Goal: Information Seeking & Learning: Learn about a topic

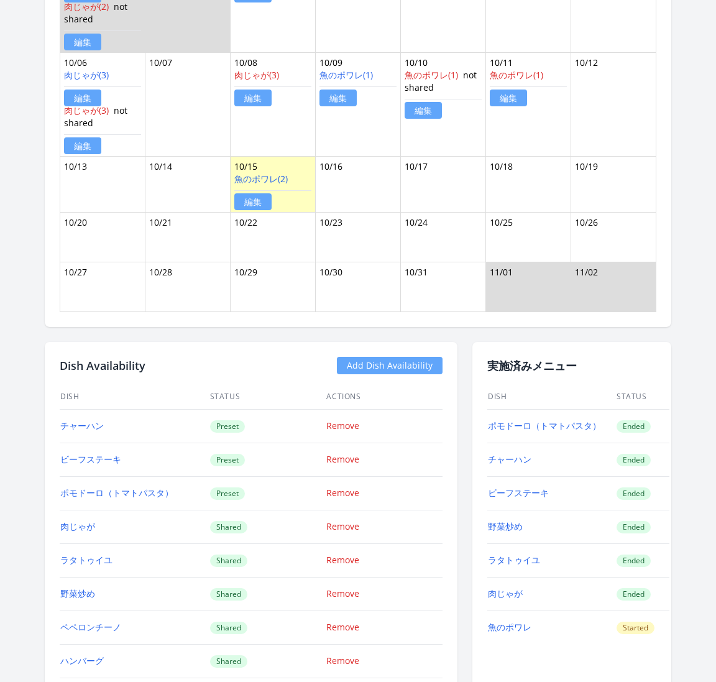
scroll to position [1104, 0]
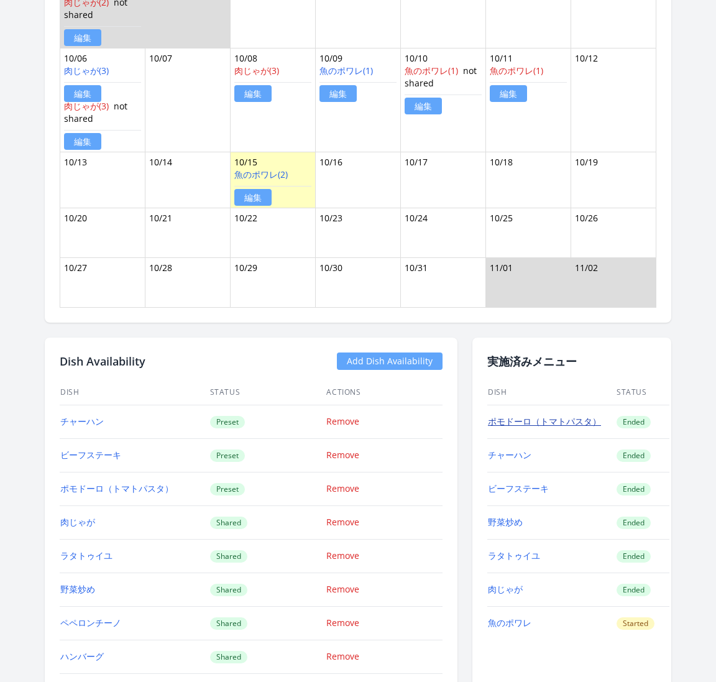
click at [505, 415] on link "ポモドーロ（トマトパスタ）" at bounding box center [544, 421] width 113 height 12
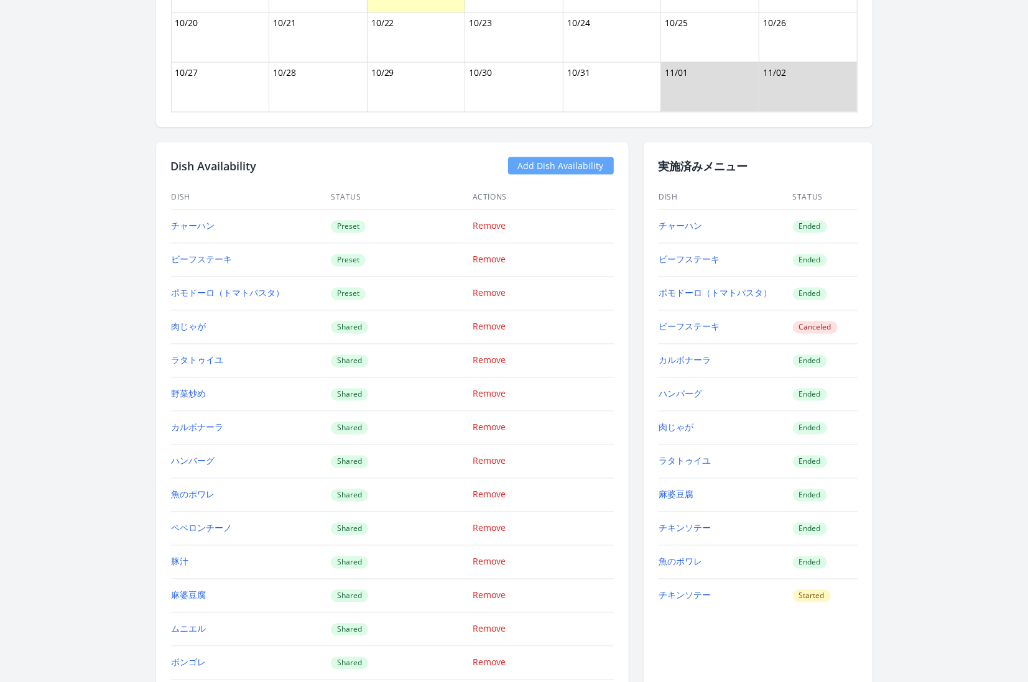
scroll to position [1338, 0]
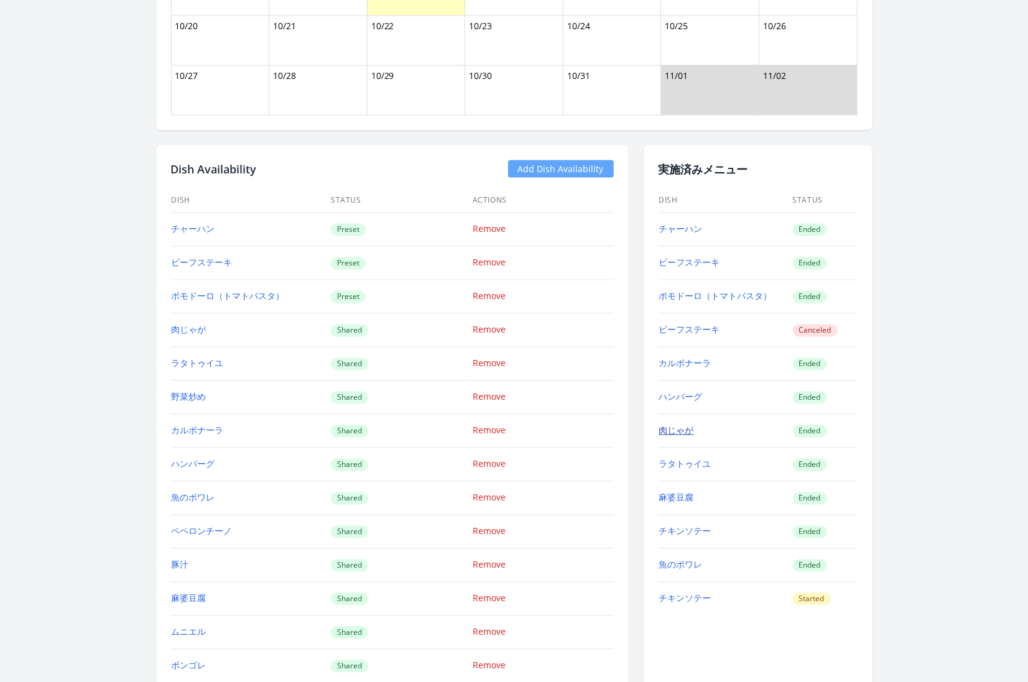
click at [676, 425] on link "肉じゃが" at bounding box center [676, 431] width 35 height 12
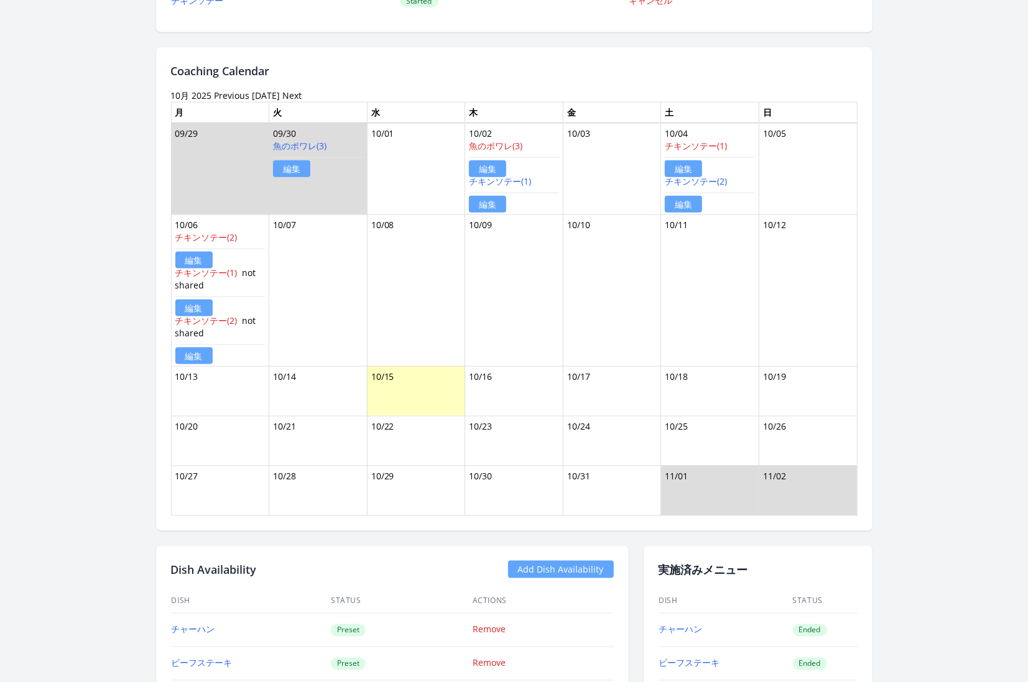
scroll to position [919, 0]
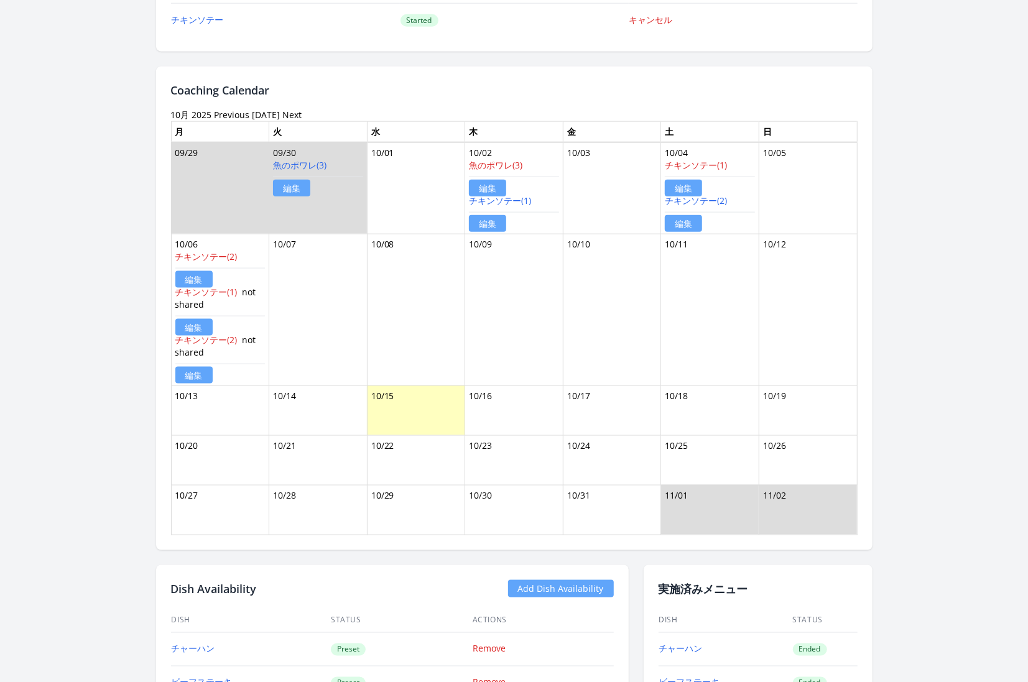
click at [229, 109] on link "Previous" at bounding box center [231, 115] width 35 height 12
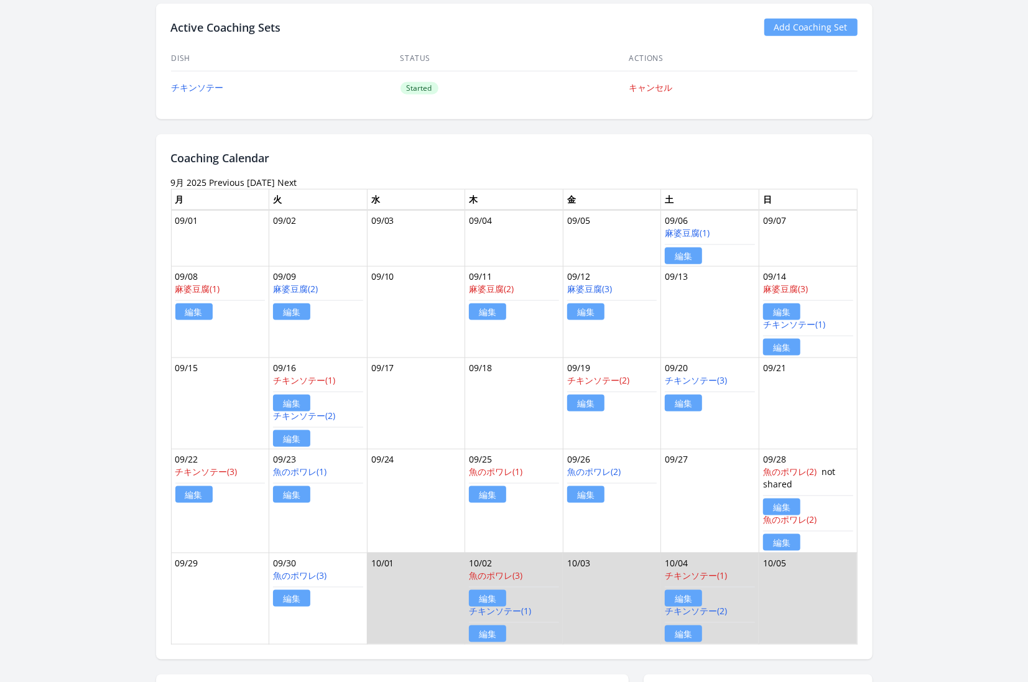
scroll to position [847, 0]
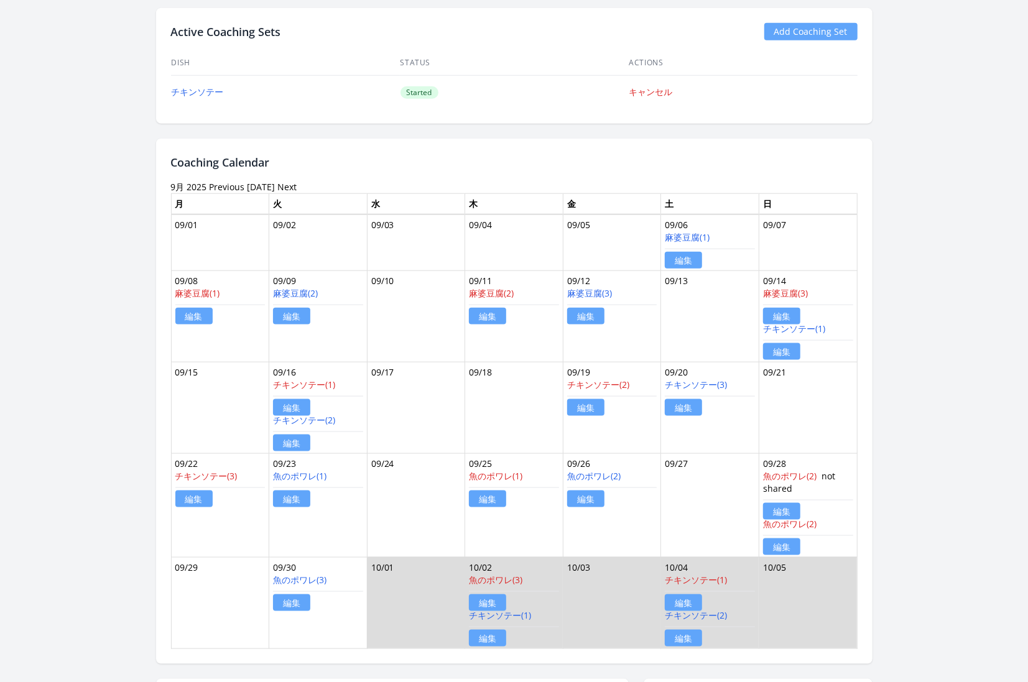
click at [250, 181] on link "[DATE]" at bounding box center [261, 187] width 28 height 12
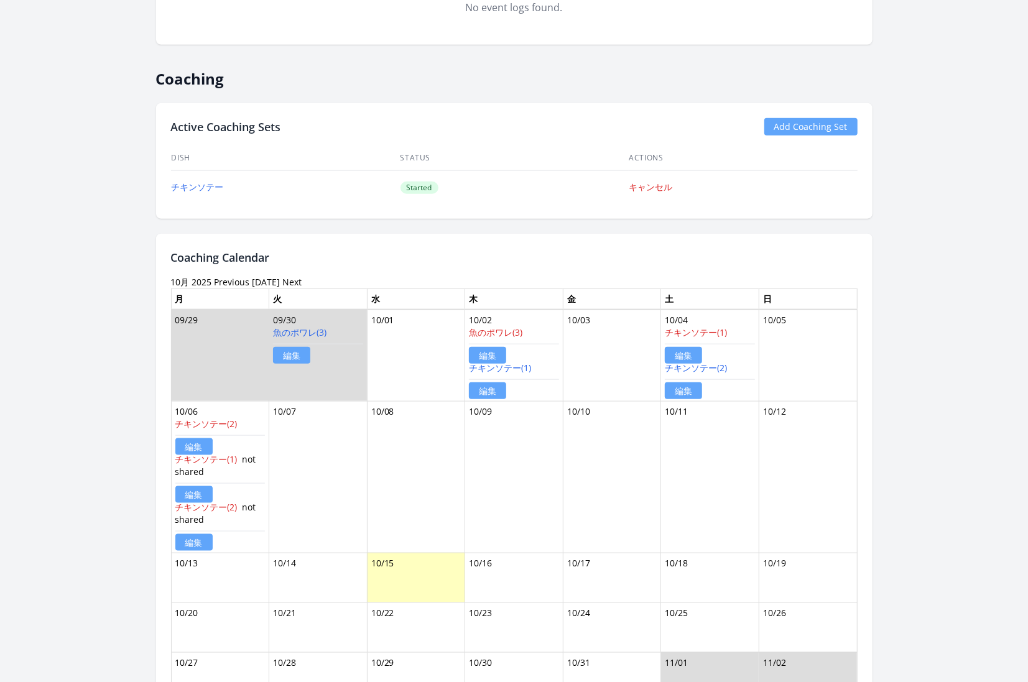
scroll to position [742, 0]
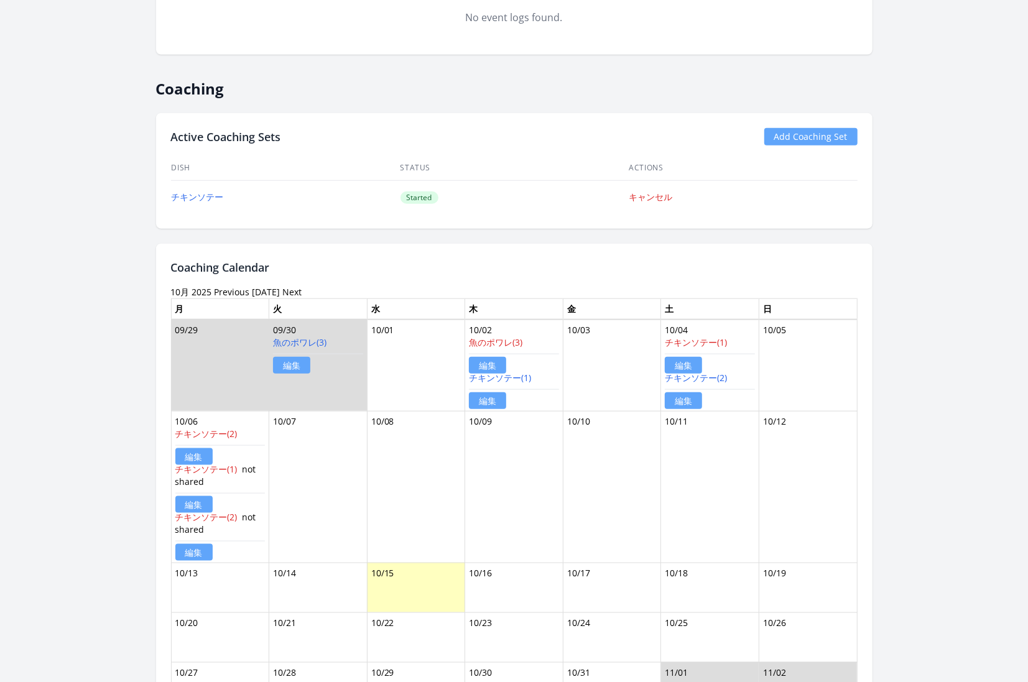
click at [225, 286] on link "Previous" at bounding box center [231, 292] width 35 height 12
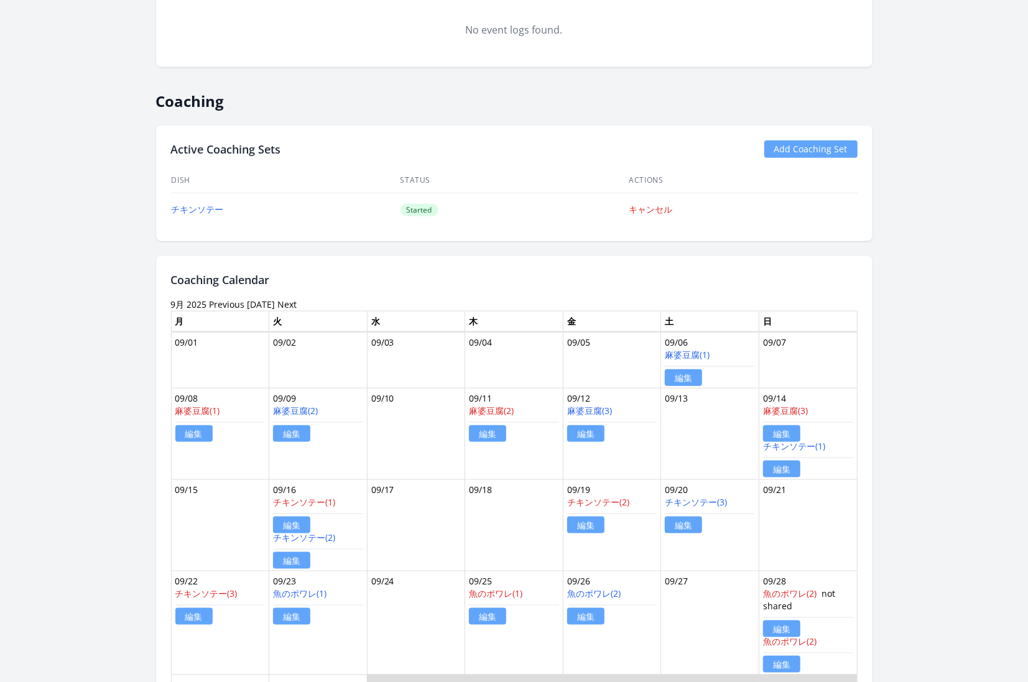
scroll to position [844, 0]
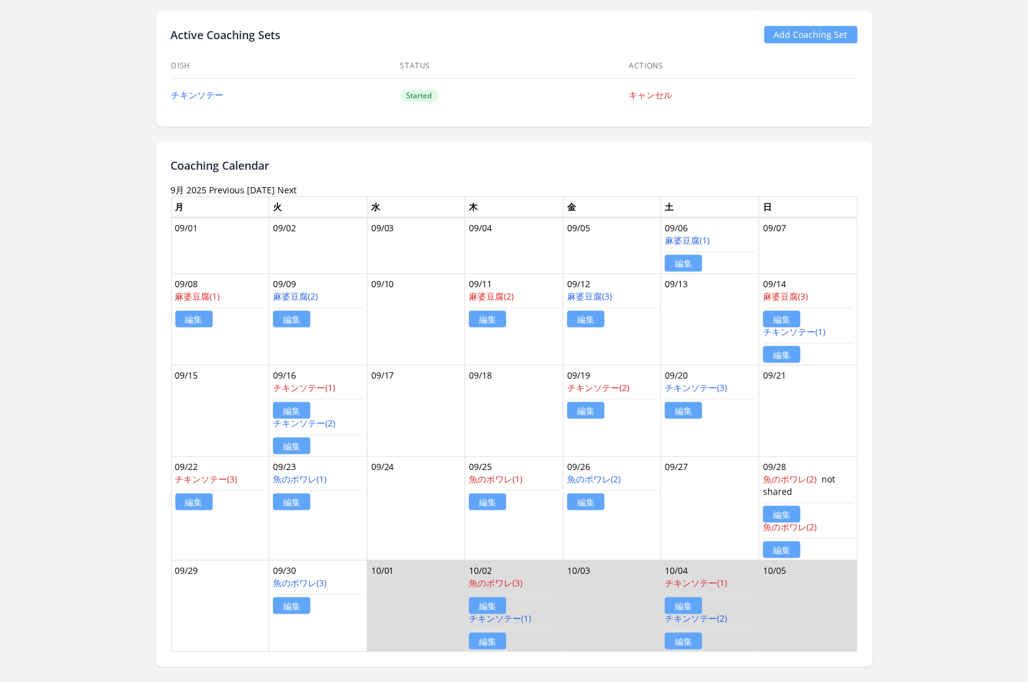
click at [217, 186] on link "Previous" at bounding box center [226, 190] width 35 height 12
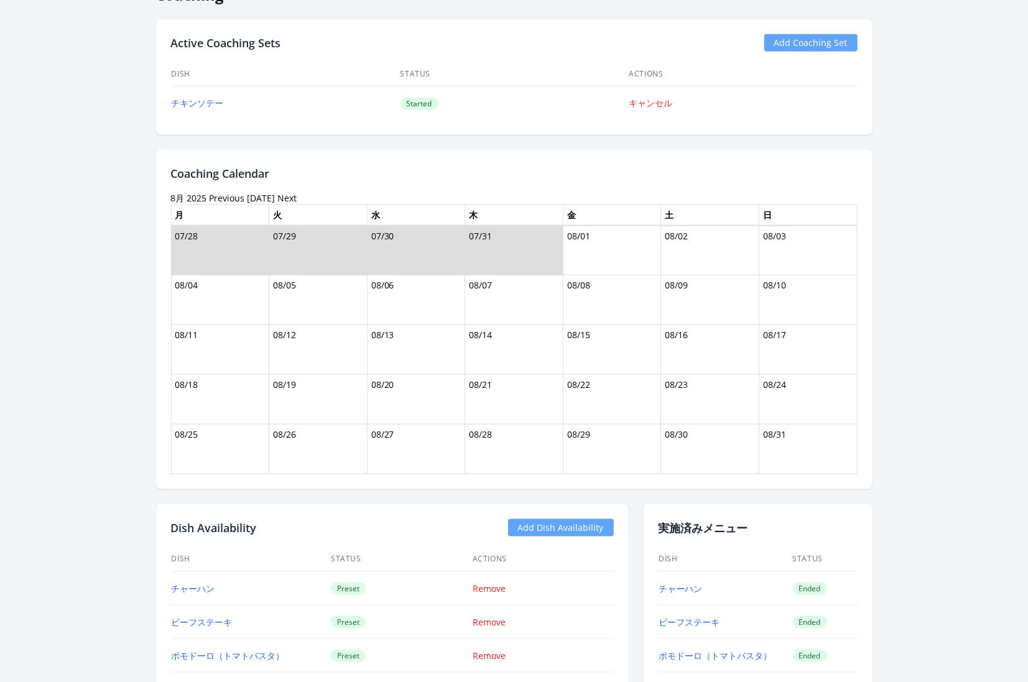
scroll to position [837, 0]
click at [223, 193] on link "Previous" at bounding box center [226, 197] width 35 height 12
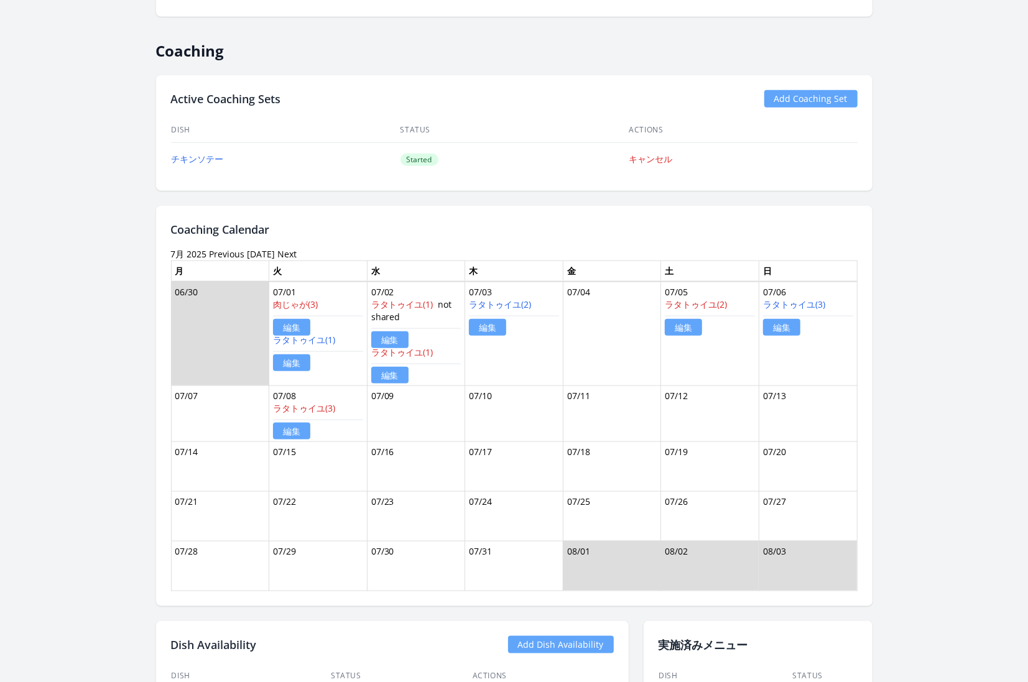
scroll to position [823, 0]
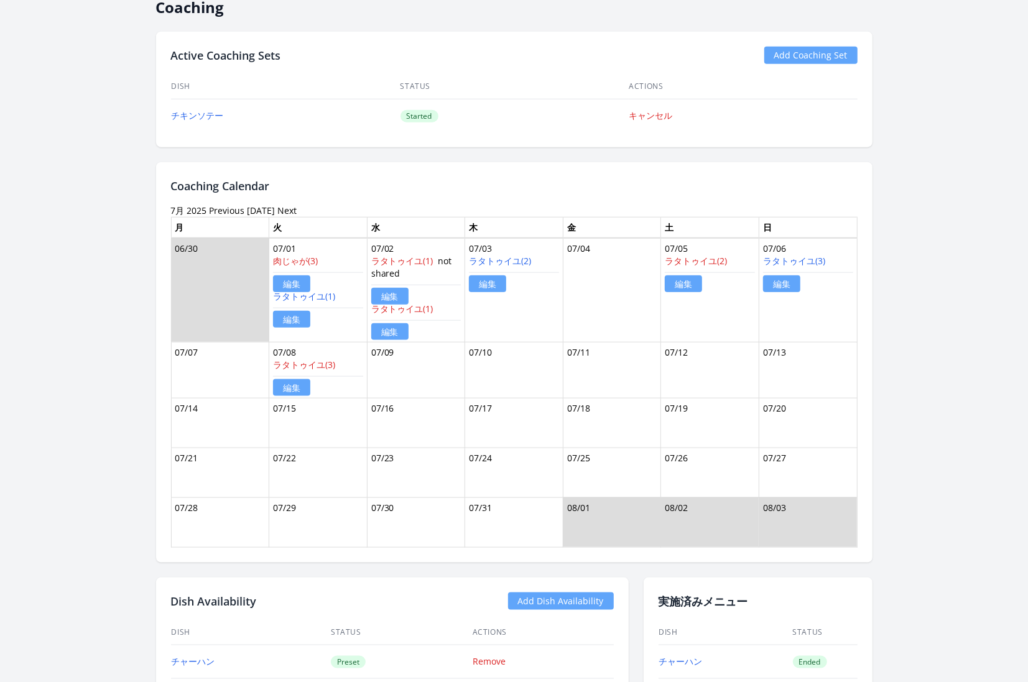
click at [228, 207] on link "Previous" at bounding box center [226, 211] width 35 height 12
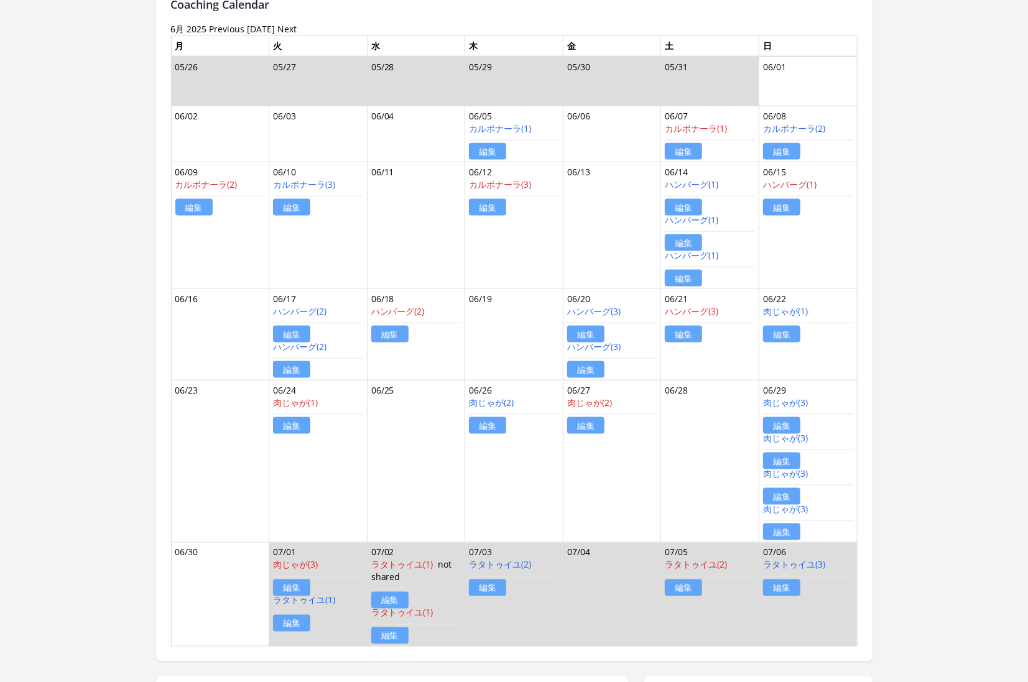
scroll to position [985, 0]
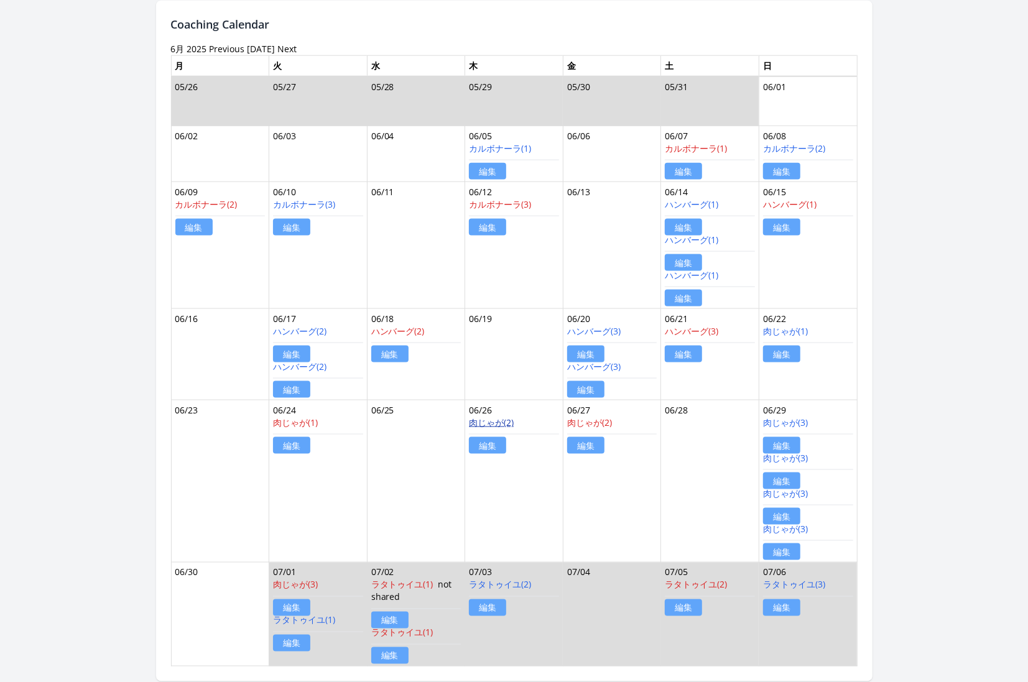
click at [489, 418] on link "肉じゃが(2)" at bounding box center [491, 422] width 45 height 12
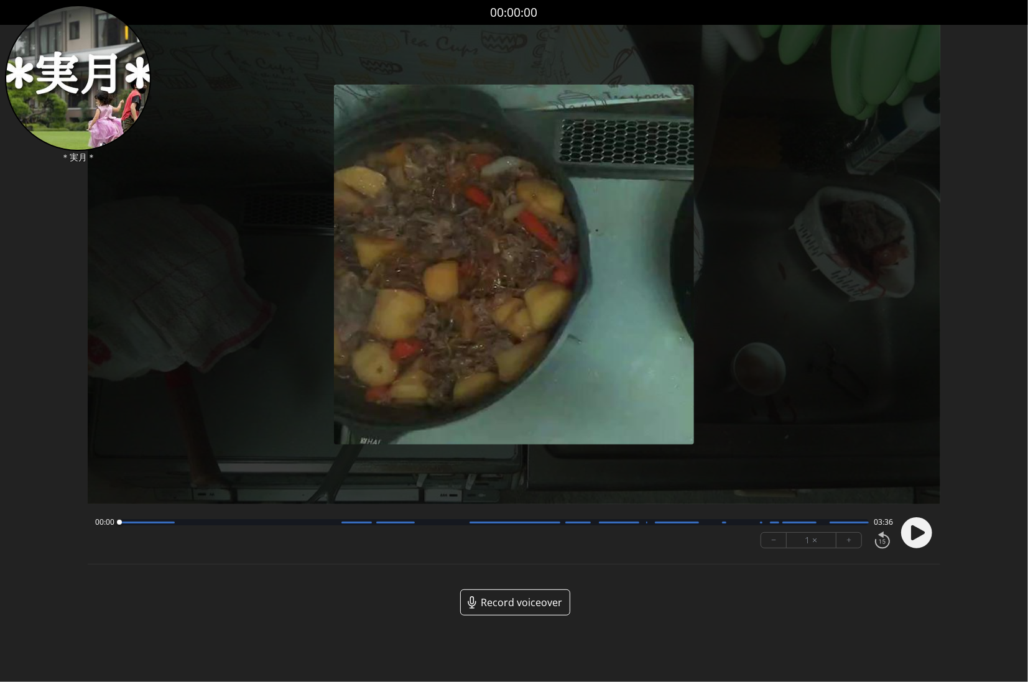
click at [517, 601] on span "Record voiceover" at bounding box center [521, 602] width 81 height 15
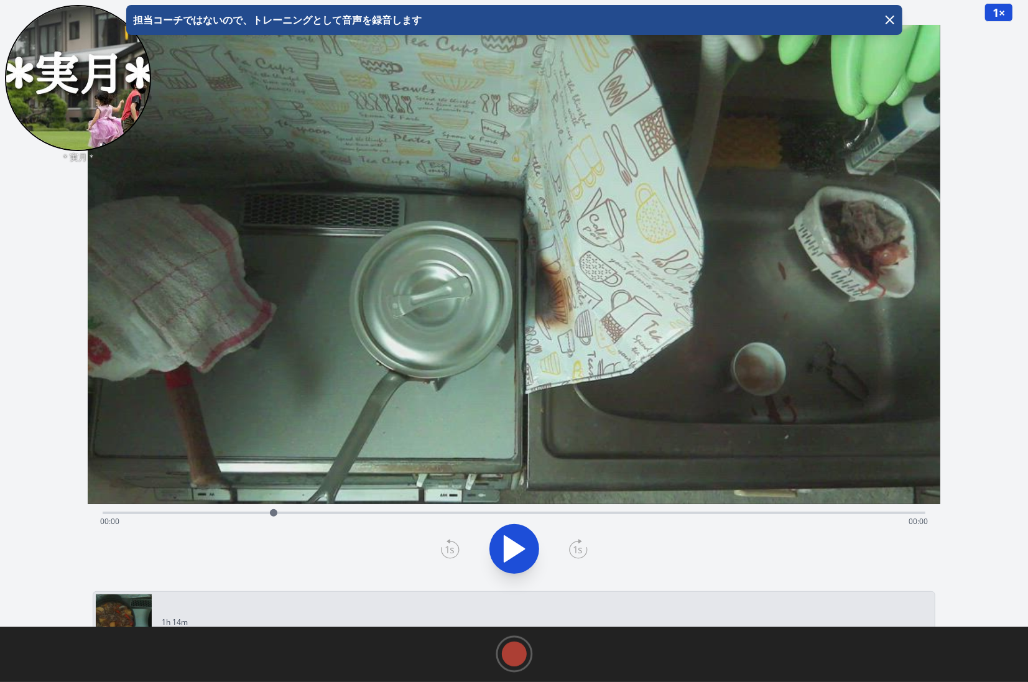
drag, startPoint x: 99, startPoint y: 513, endPoint x: 274, endPoint y: 515, distance: 174.1
click at [274, 515] on div at bounding box center [273, 512] width 7 height 7
drag, startPoint x: 272, startPoint y: 512, endPoint x: 236, endPoint y: 499, distance: 38.3
click at [236, 499] on div "Time elapsed: 00:24 Time remaining: 02:07 View your cooking diary" at bounding box center [514, 305] width 852 height 561
click at [893, 19] on icon "button" at bounding box center [889, 19] width 15 height 15
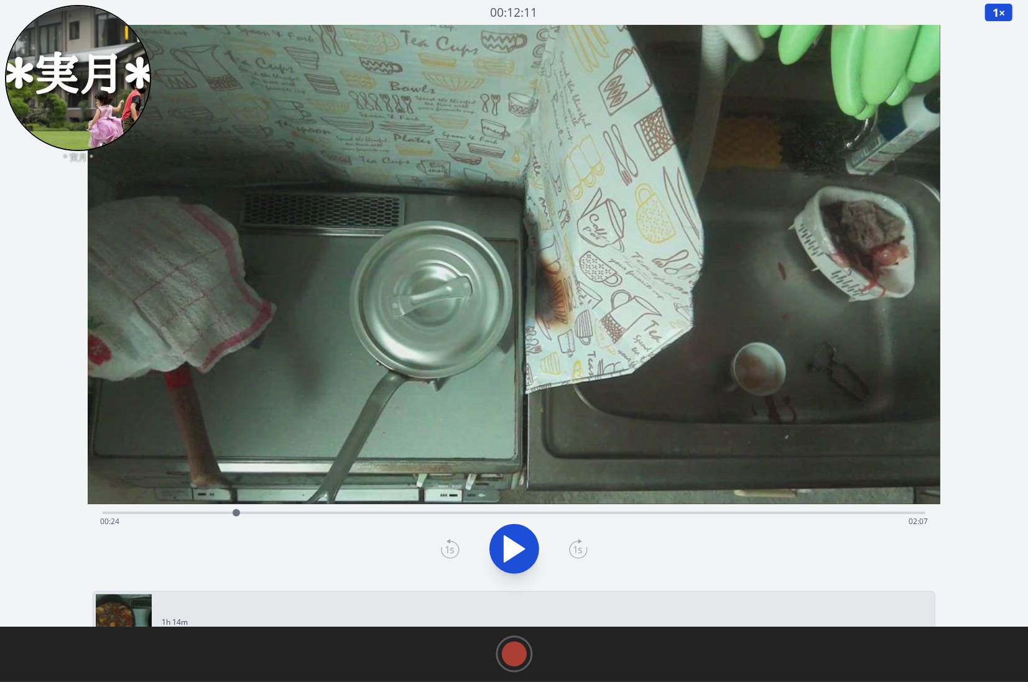
click at [509, 551] on icon at bounding box center [514, 549] width 21 height 26
click at [1000, 16] on button "1 ×" at bounding box center [998, 12] width 29 height 19
click at [998, 31] on li "0.25×" at bounding box center [1001, 30] width 35 height 20
drag, startPoint x: 266, startPoint y: 513, endPoint x: 237, endPoint y: 514, distance: 29.2
click at [237, 514] on div at bounding box center [236, 512] width 7 height 7
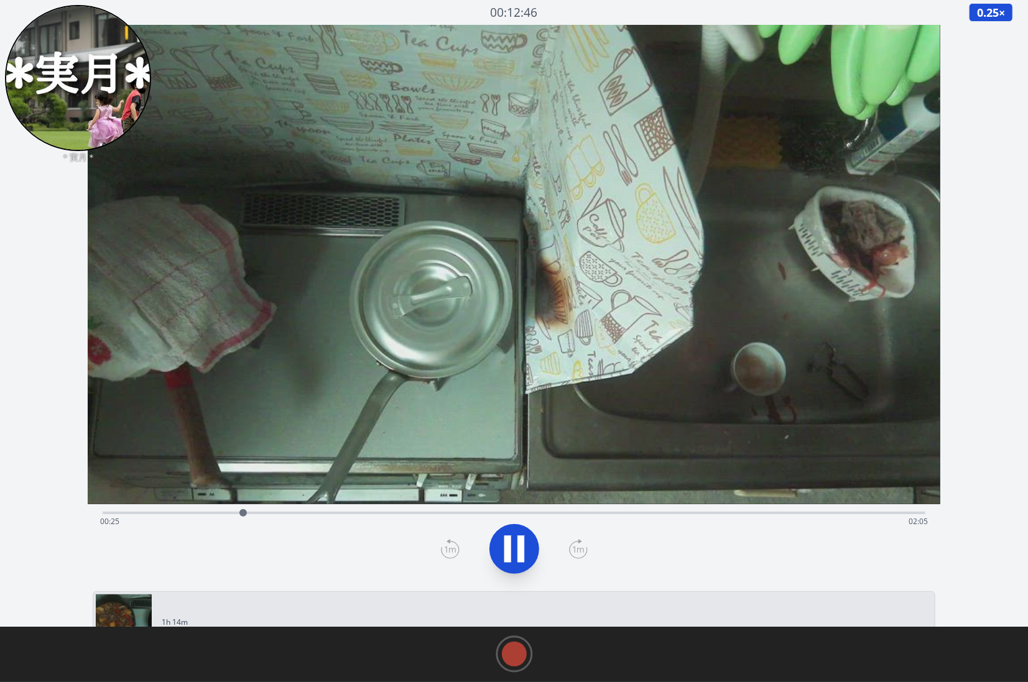
click at [518, 541] on icon at bounding box center [520, 549] width 7 height 27
click at [518, 541] on icon at bounding box center [514, 548] width 35 height 35
click at [518, 541] on icon at bounding box center [520, 549] width 7 height 27
click at [518, 541] on icon at bounding box center [514, 548] width 35 height 35
click at [518, 541] on icon at bounding box center [520, 549] width 7 height 27
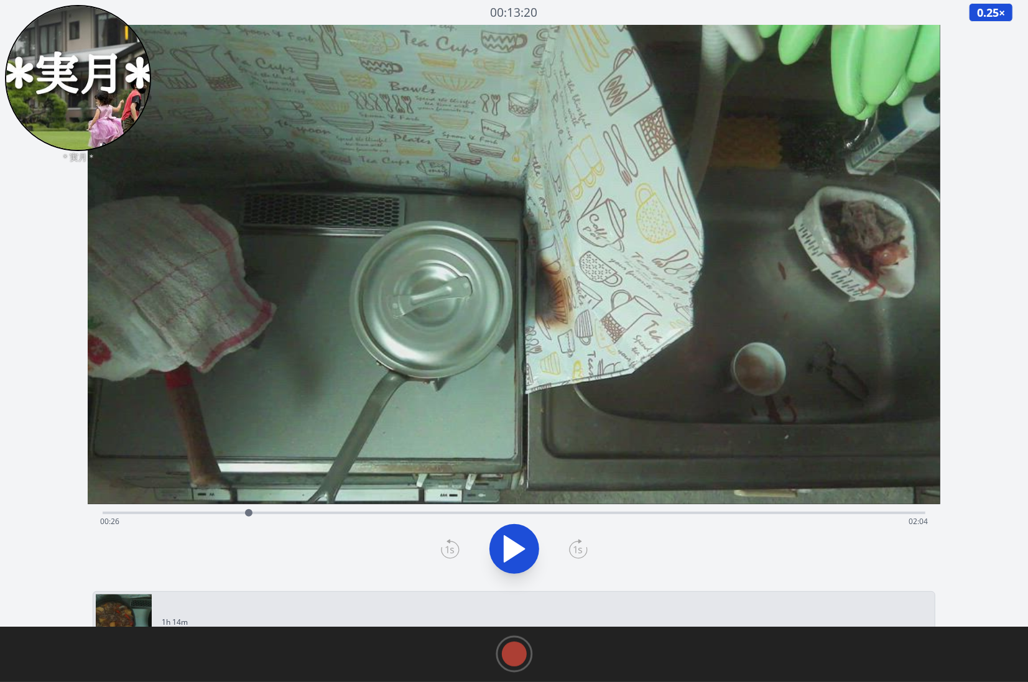
click at [447, 551] on icon at bounding box center [449, 549] width 9 height 7
click at [507, 558] on icon at bounding box center [514, 549] width 21 height 26
drag, startPoint x: 293, startPoint y: 513, endPoint x: 447, endPoint y: 501, distance: 154.0
click at [447, 501] on div "Time elapsed: 01:02 Time remaining: 01:28 View your cooking diary" at bounding box center [514, 305] width 852 height 561
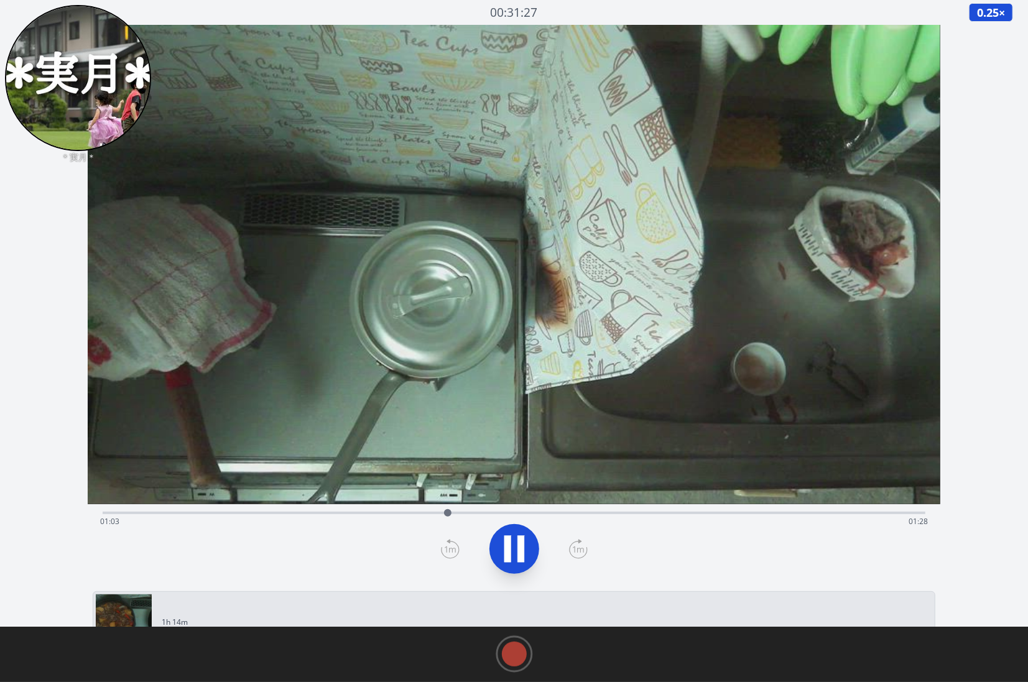
click at [515, 553] on icon at bounding box center [514, 548] width 35 height 35
